Goal: Task Accomplishment & Management: Use online tool/utility

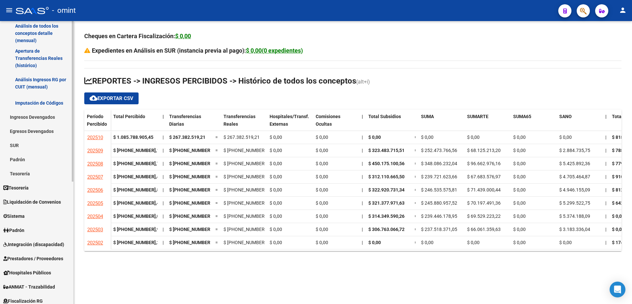
scroll to position [197, 0]
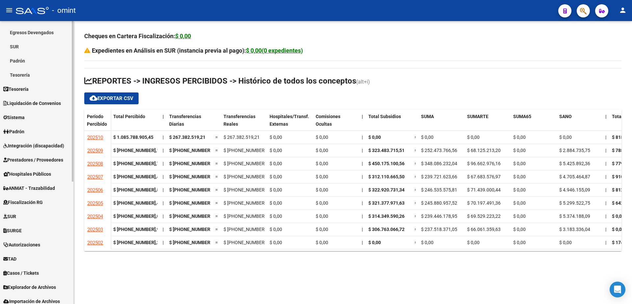
click at [44, 105] on span "Liquidación de Convenios" at bounding box center [32, 103] width 58 height 7
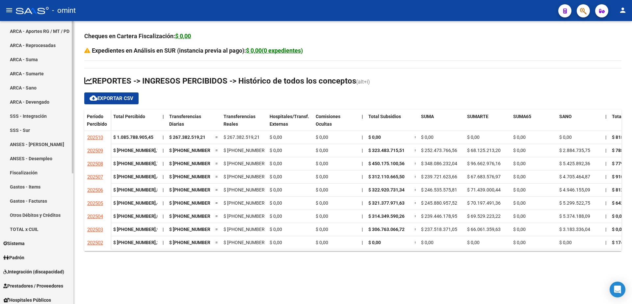
scroll to position [0, 0]
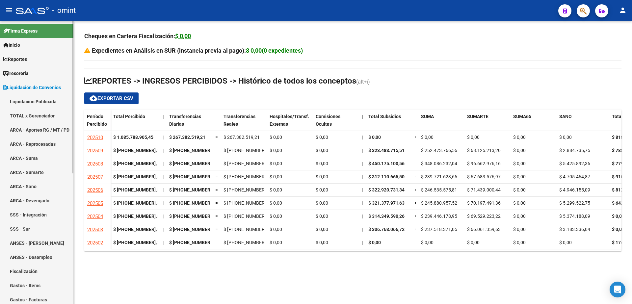
click at [40, 101] on link "Liquidación Publicada" at bounding box center [36, 101] width 73 height 14
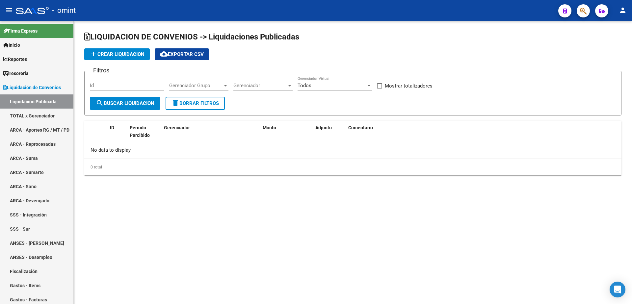
checkbox input "true"
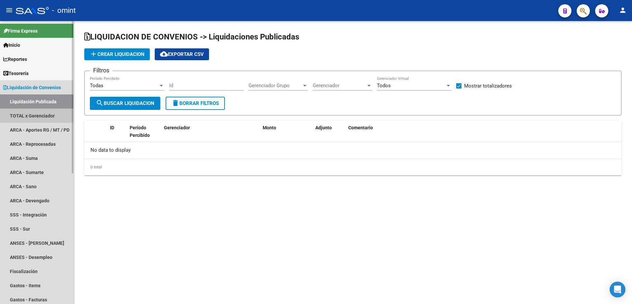
click at [41, 117] on link "TOTAL x Gerenciador" at bounding box center [36, 116] width 73 height 14
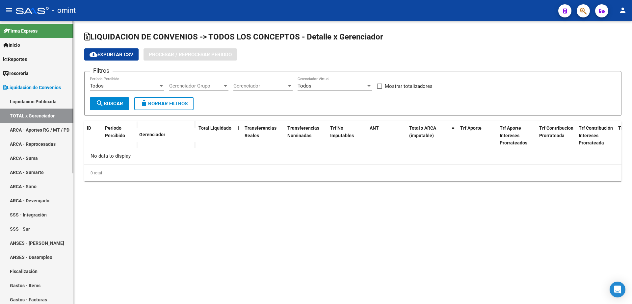
checkbox input "true"
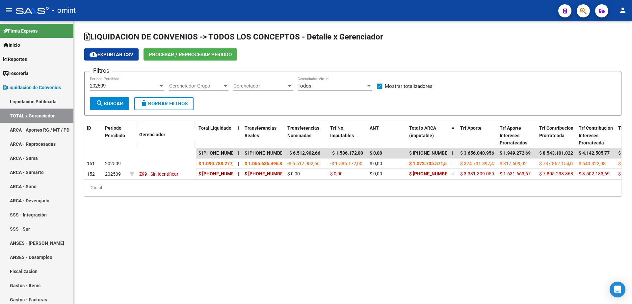
click at [116, 84] on div "202509" at bounding box center [124, 86] width 68 height 6
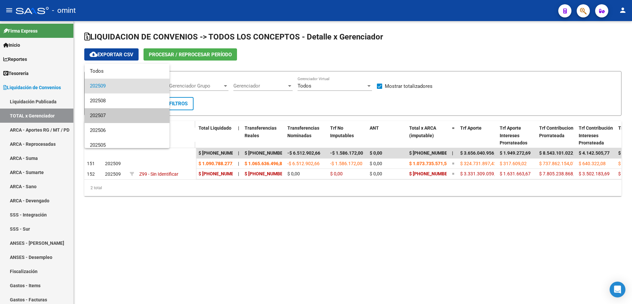
click at [168, 61] on div at bounding box center [316, 152] width 632 height 304
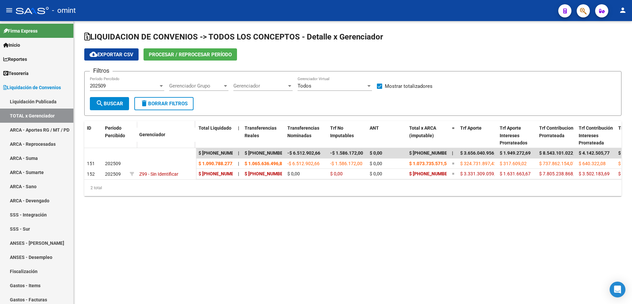
click at [181, 53] on span "Procesar / Reprocesar período" at bounding box center [190, 55] width 83 height 6
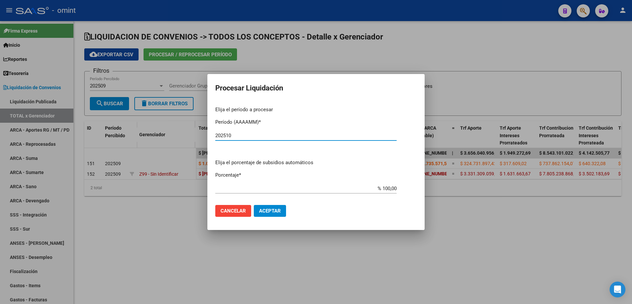
type input "202510"
click at [274, 211] on span "Aceptar" at bounding box center [270, 211] width 22 height 6
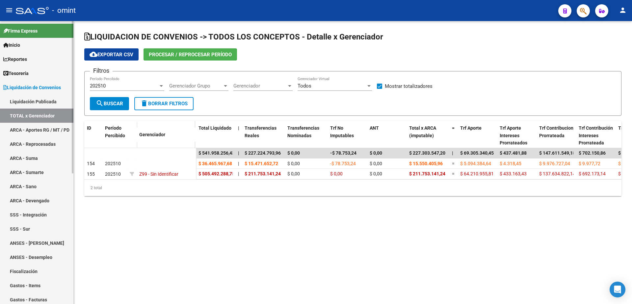
click at [24, 60] on span "Reportes" at bounding box center [15, 59] width 24 height 7
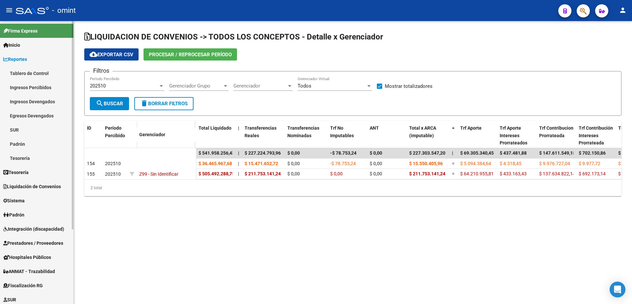
click at [25, 88] on link "Ingresos Percibidos" at bounding box center [36, 87] width 73 height 14
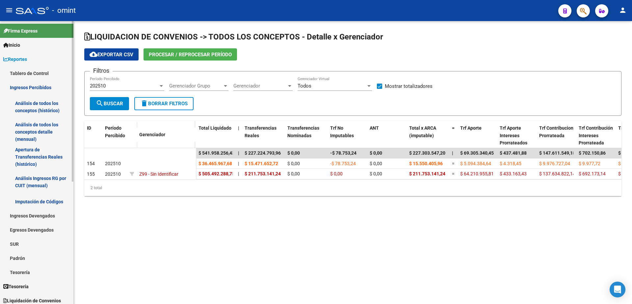
click at [32, 135] on link "Análisis de todos los conceptos detalle (mensual)" at bounding box center [36, 131] width 73 height 25
